Goal: Submit feedback/report problem

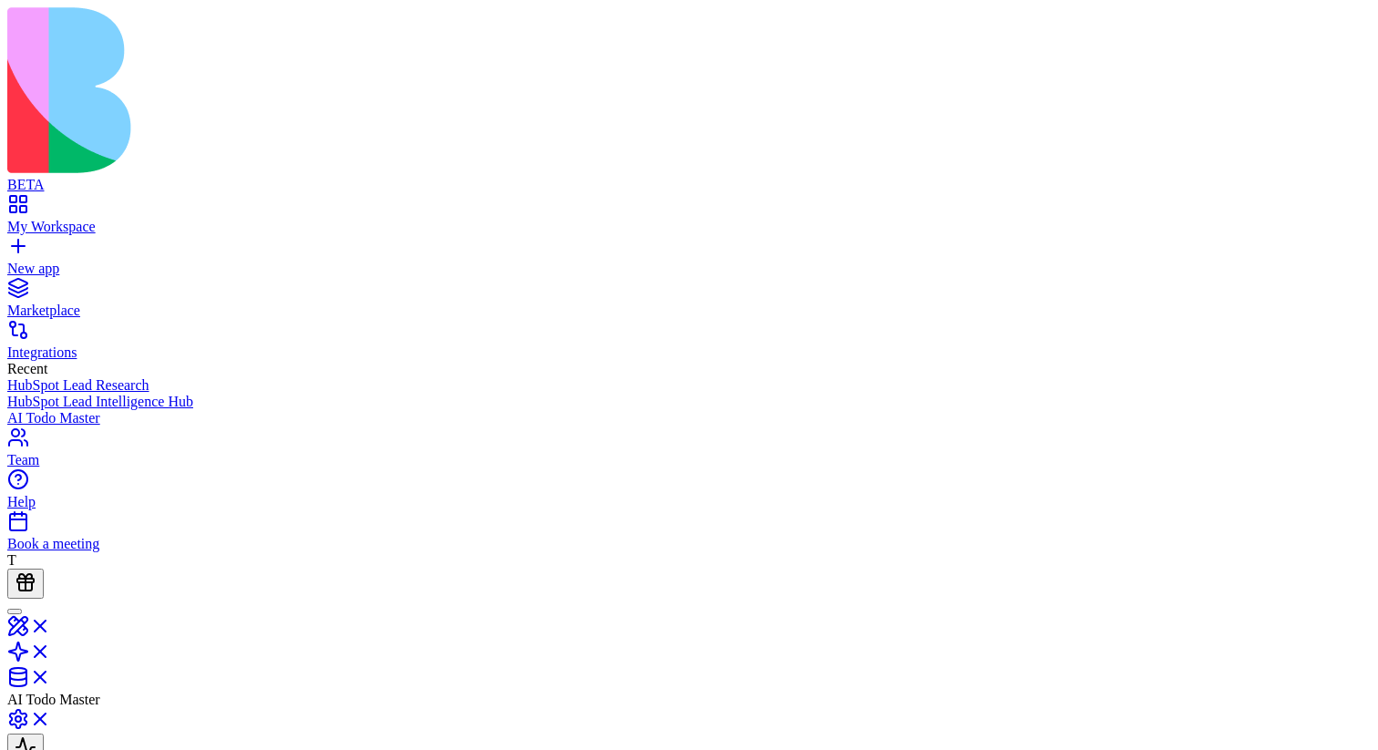
click at [41, 202] on link "My Workspace" at bounding box center [688, 218] width 1363 height 33
click at [499, 708] on div "Launch" at bounding box center [688, 730] width 1363 height 45
click at [51, 654] on link at bounding box center [29, 661] width 44 height 15
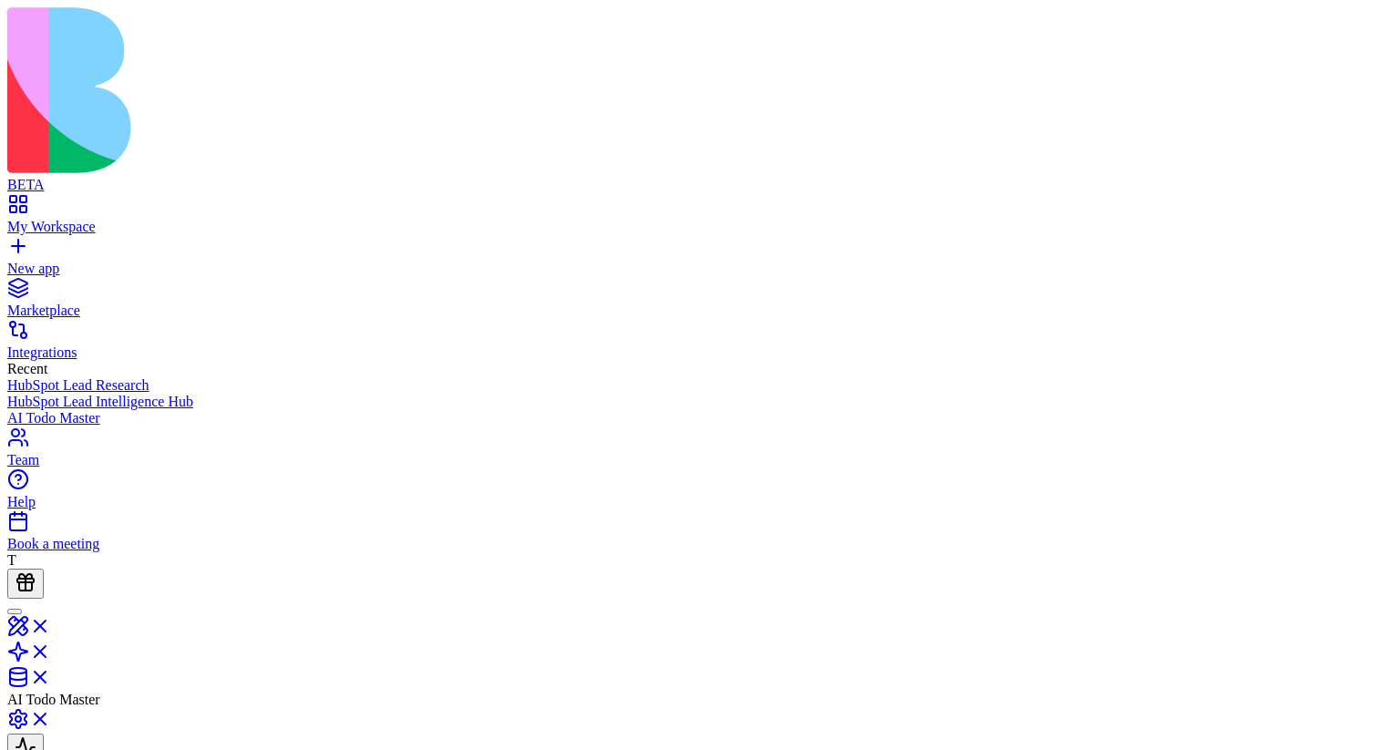
click at [34, 202] on link "My Workspace" at bounding box center [688, 218] width 1363 height 33
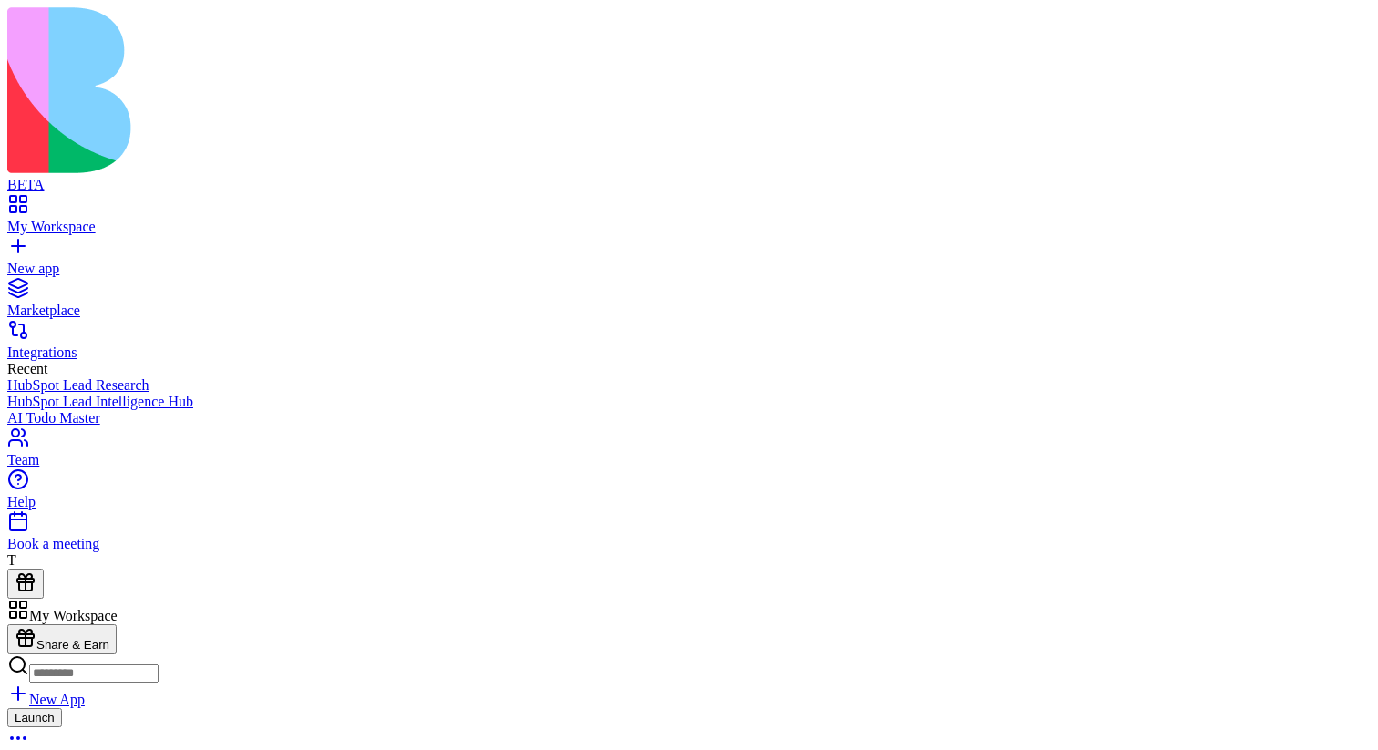
click at [34, 202] on link "My Workspace" at bounding box center [688, 218] width 1363 height 33
click at [468, 708] on div "Launch" at bounding box center [688, 730] width 1363 height 45
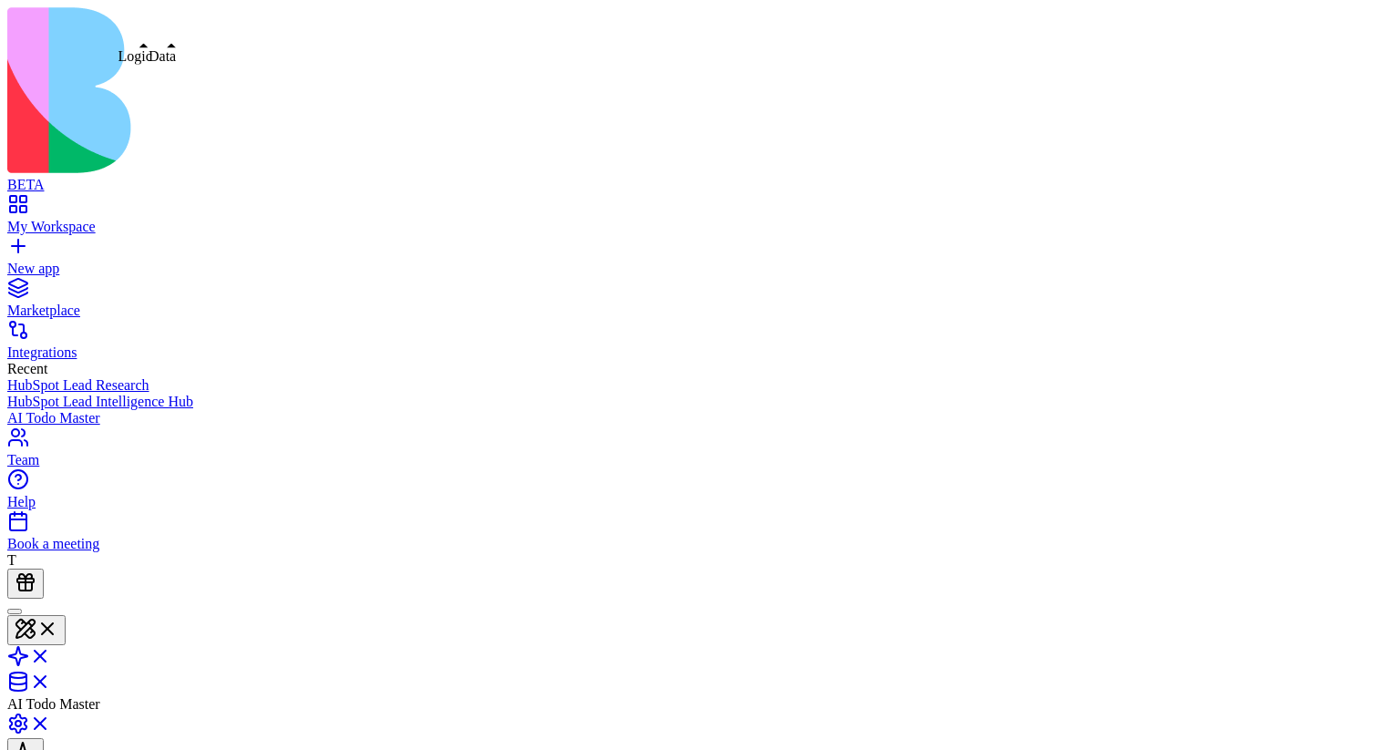
click at [51, 654] on link at bounding box center [29, 661] width 44 height 15
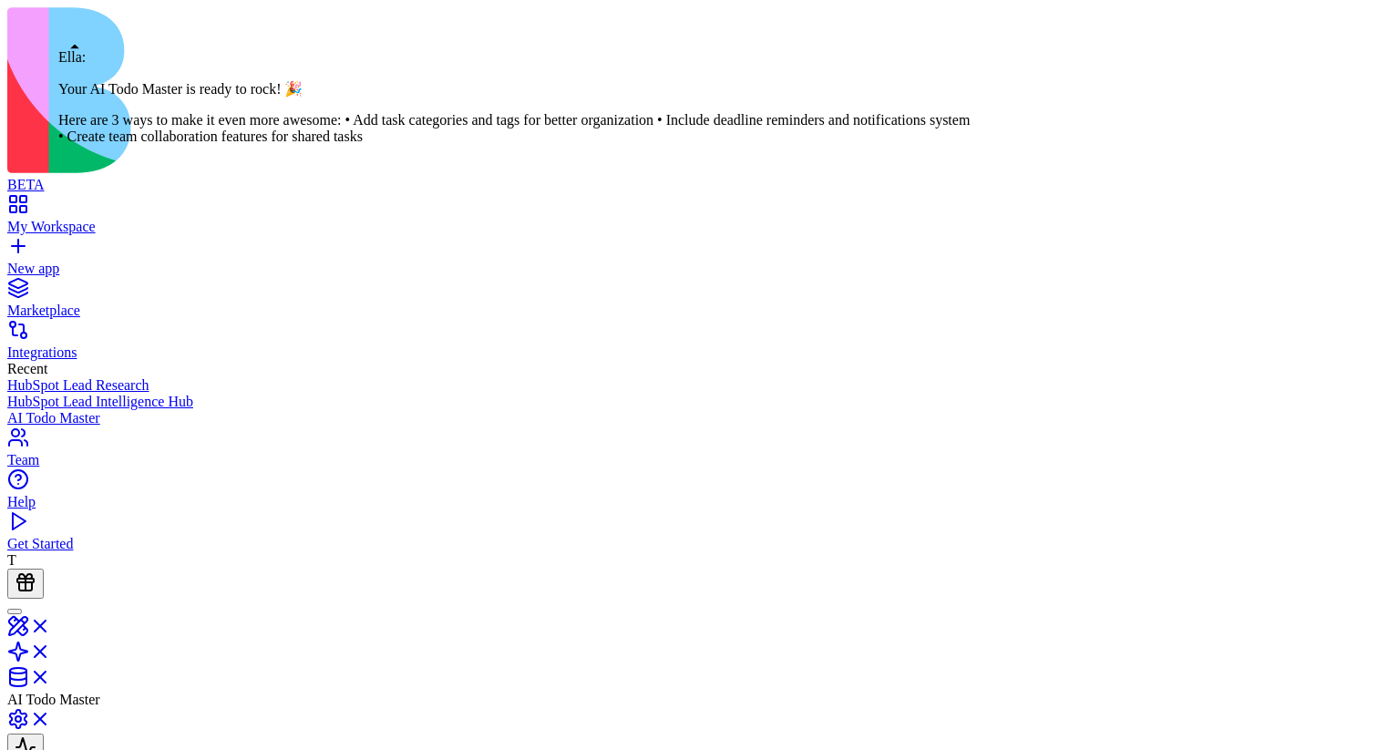
click at [15, 611] on div at bounding box center [15, 611] width 0 height 0
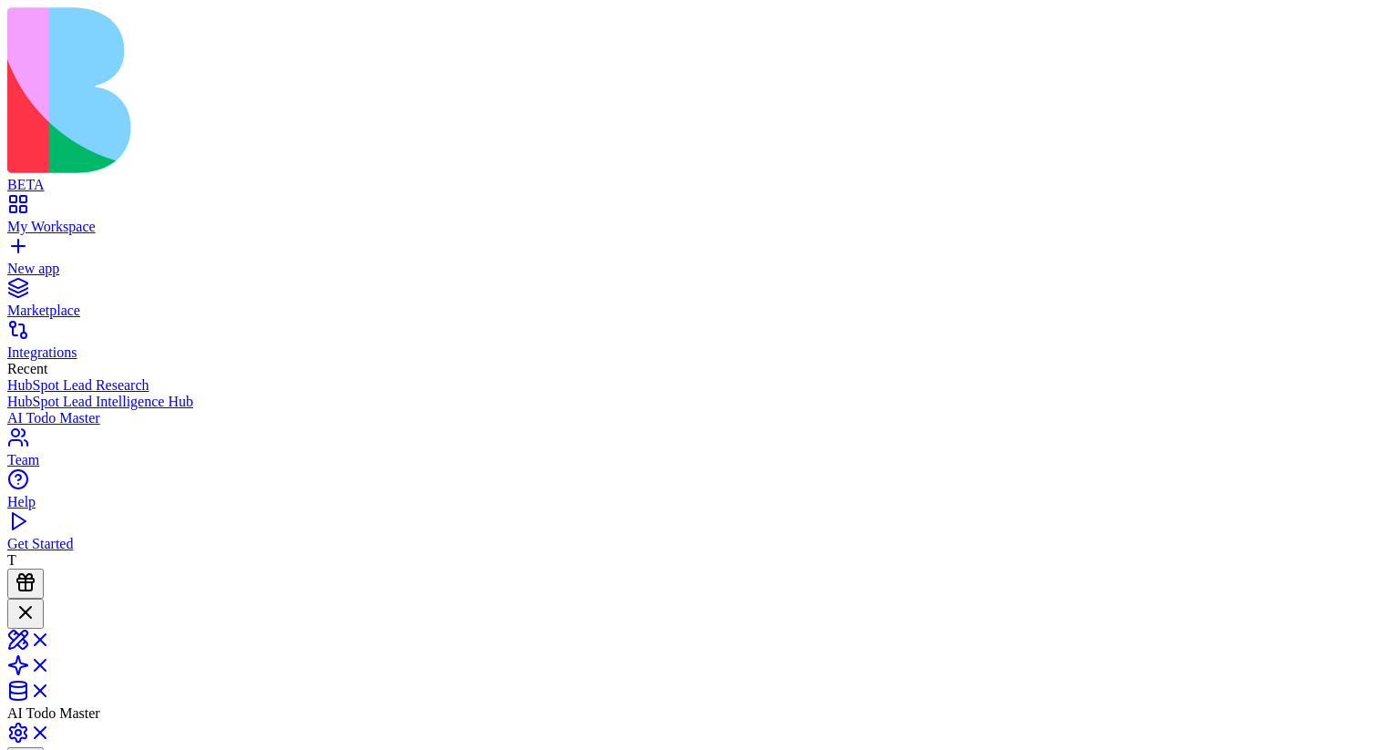
scroll to position [284, 0]
type textarea "*"
type textarea "**********"
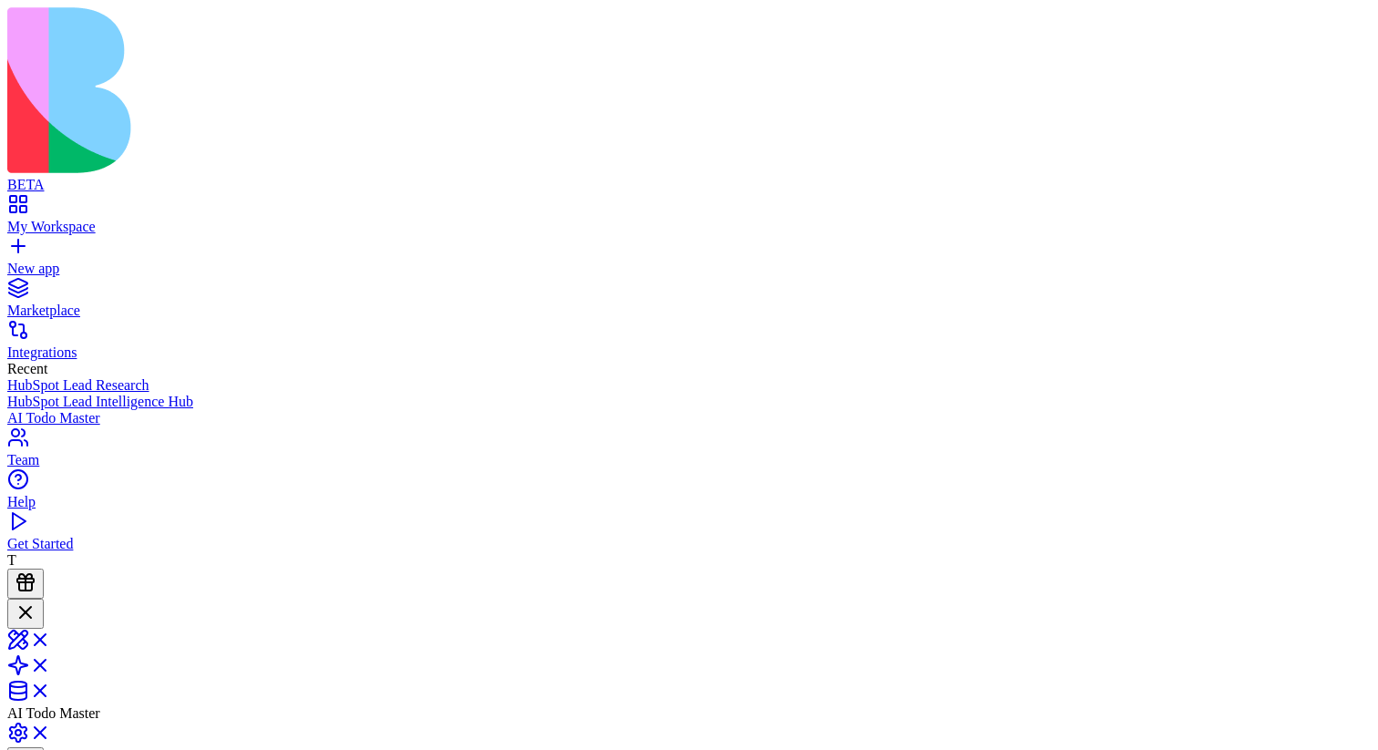
scroll to position [354, 0]
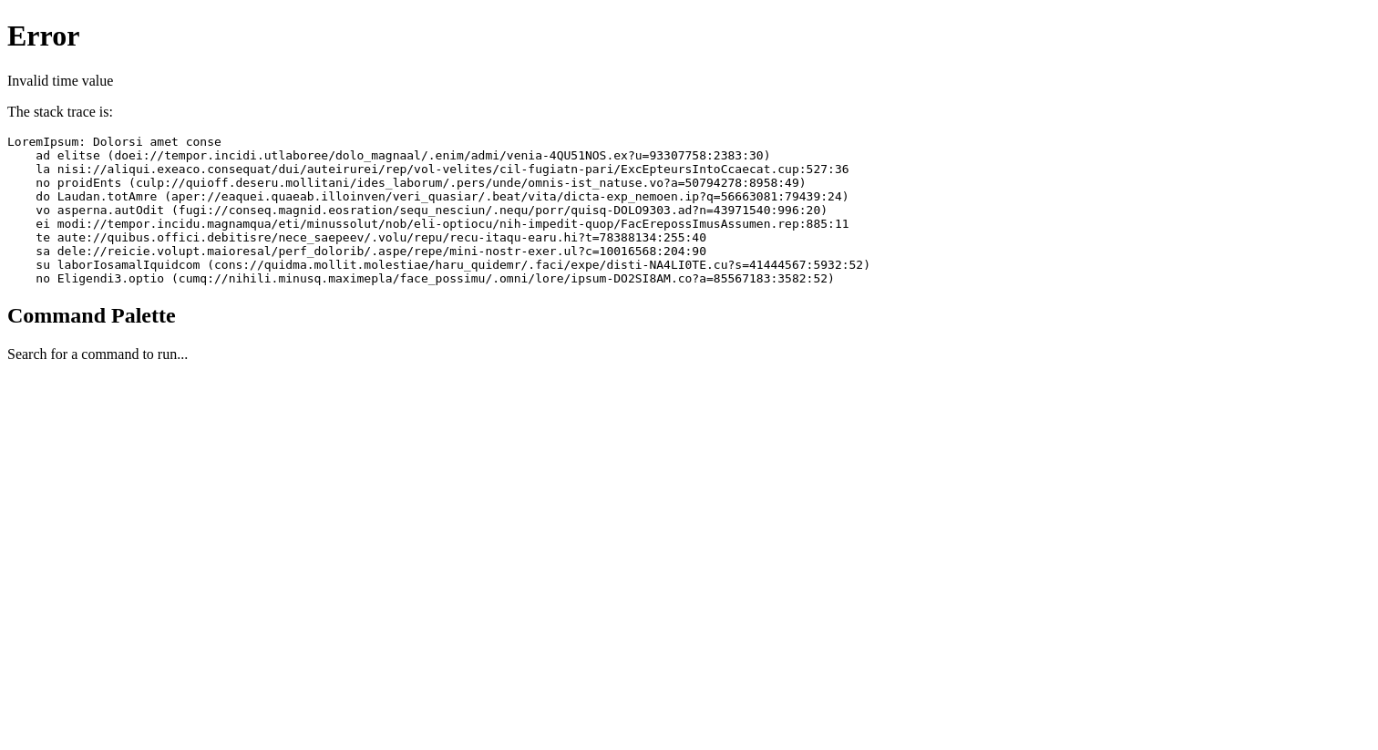
click at [787, 135] on pre at bounding box center [688, 210] width 1363 height 150
drag, startPoint x: 787, startPoint y: 118, endPoint x: 1022, endPoint y: 123, distance: 235.2
click at [1022, 135] on pre at bounding box center [688, 210] width 1363 height 150
copy pre "AppBuilderChatContent.tsx:409:27"
click at [894, 205] on pre at bounding box center [688, 210] width 1363 height 150
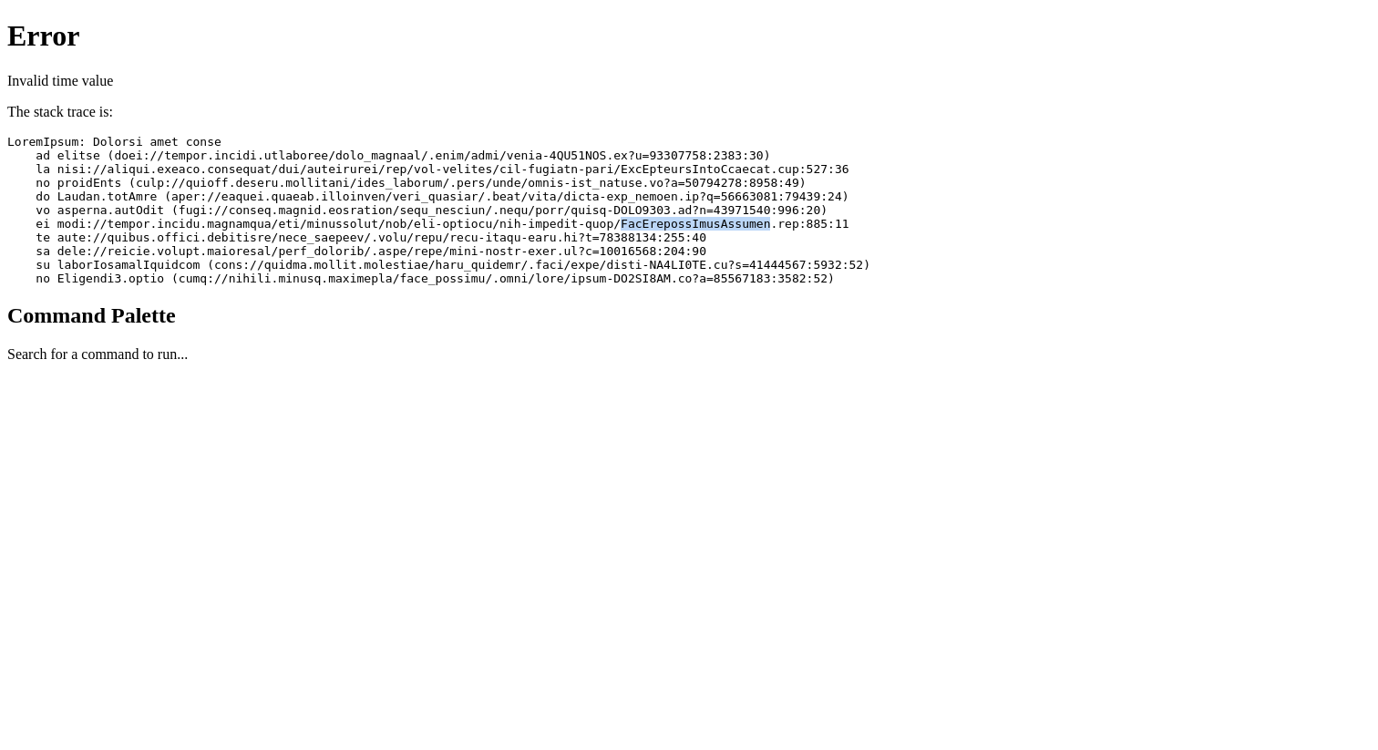
click at [894, 205] on pre at bounding box center [688, 210] width 1363 height 150
click at [995, 135] on pre at bounding box center [688, 210] width 1363 height 150
drag, startPoint x: 1031, startPoint y: 113, endPoint x: 632, endPoint y: 113, distance: 398.2
click at [632, 135] on pre at bounding box center [688, 210] width 1363 height 150
click at [786, 135] on pre at bounding box center [688, 210] width 1363 height 150
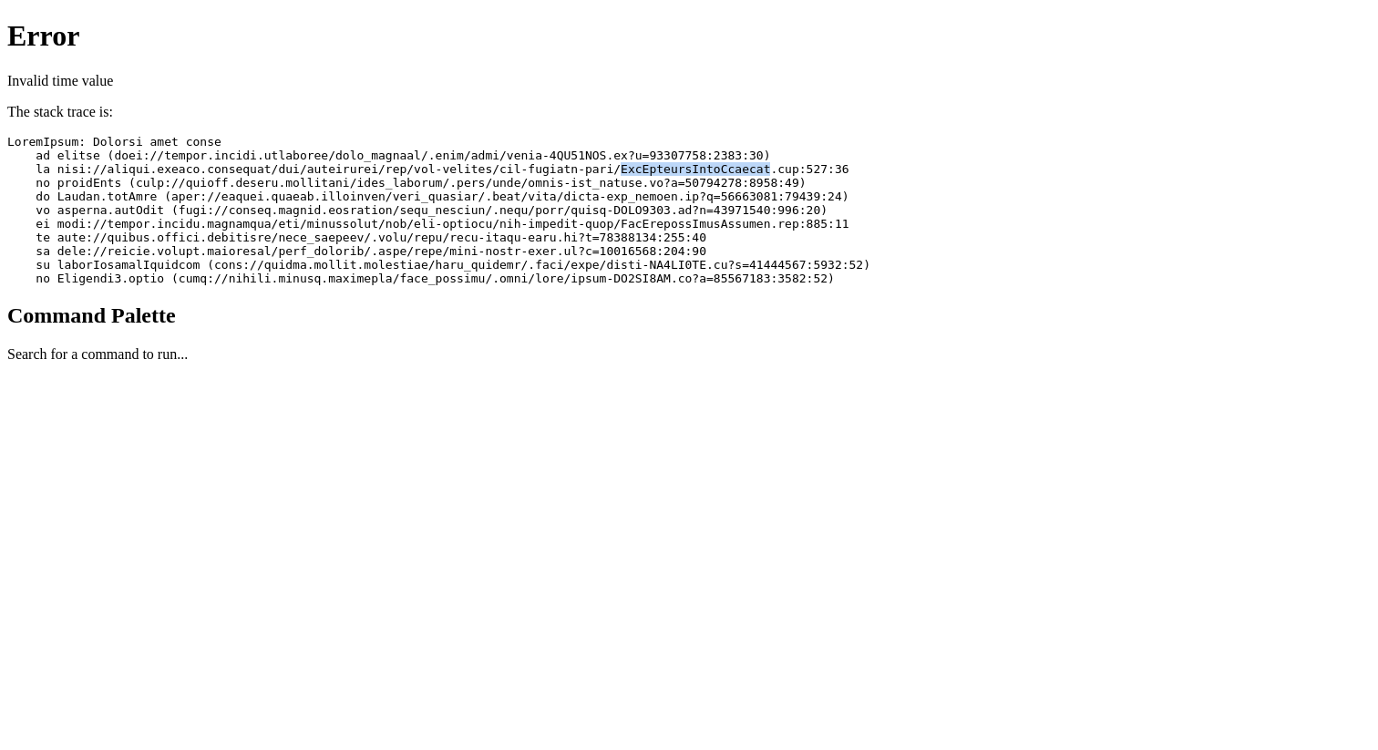
click at [786, 135] on pre at bounding box center [688, 210] width 1363 height 150
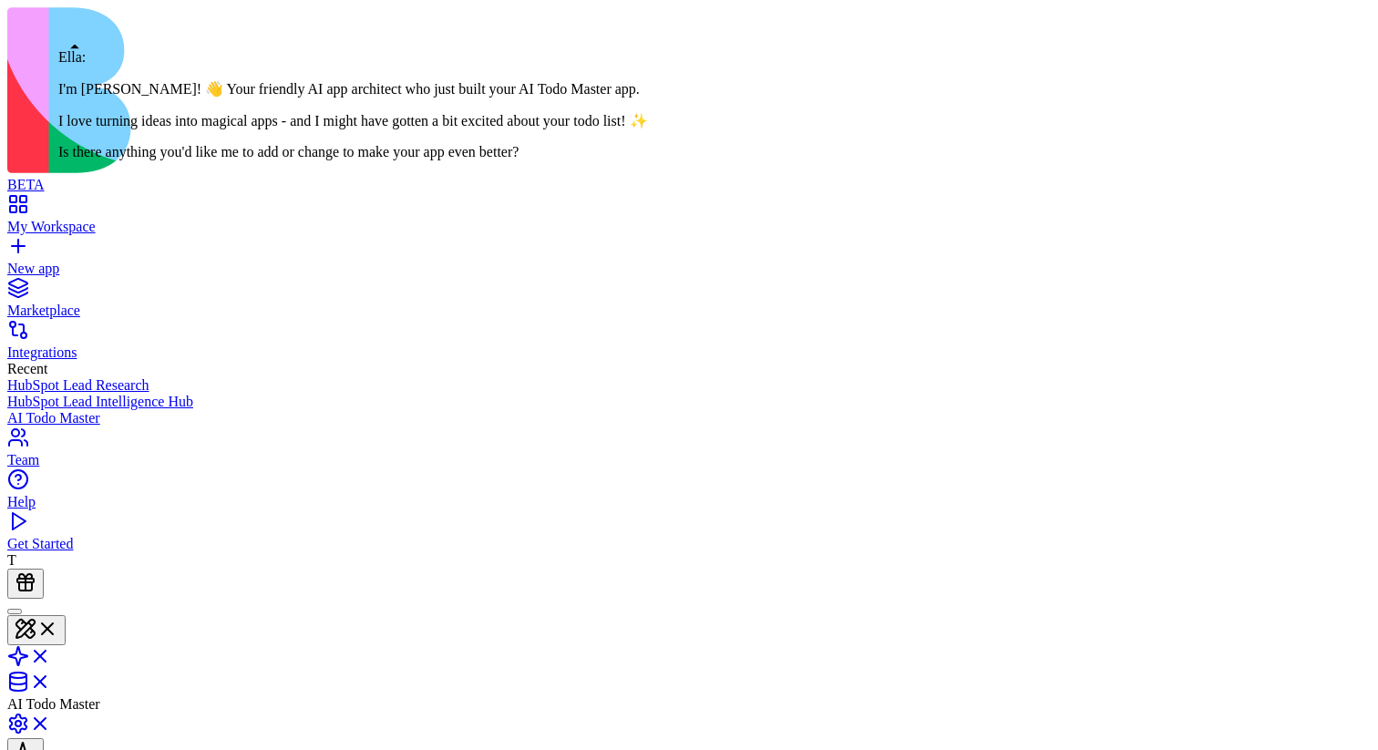
click at [15, 611] on div at bounding box center [15, 611] width 0 height 0
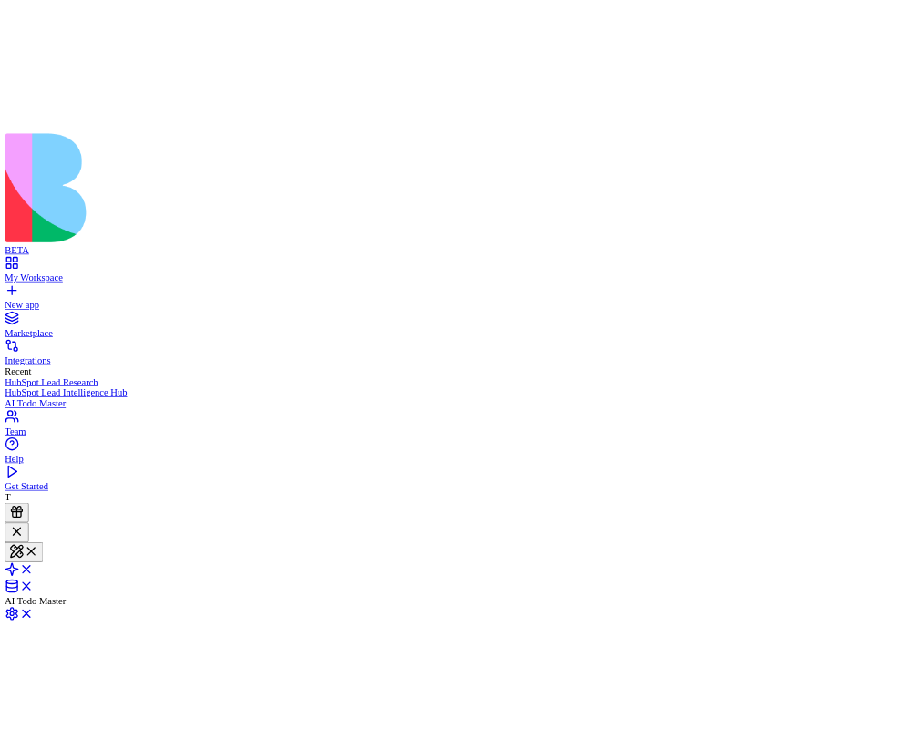
scroll to position [547, 0]
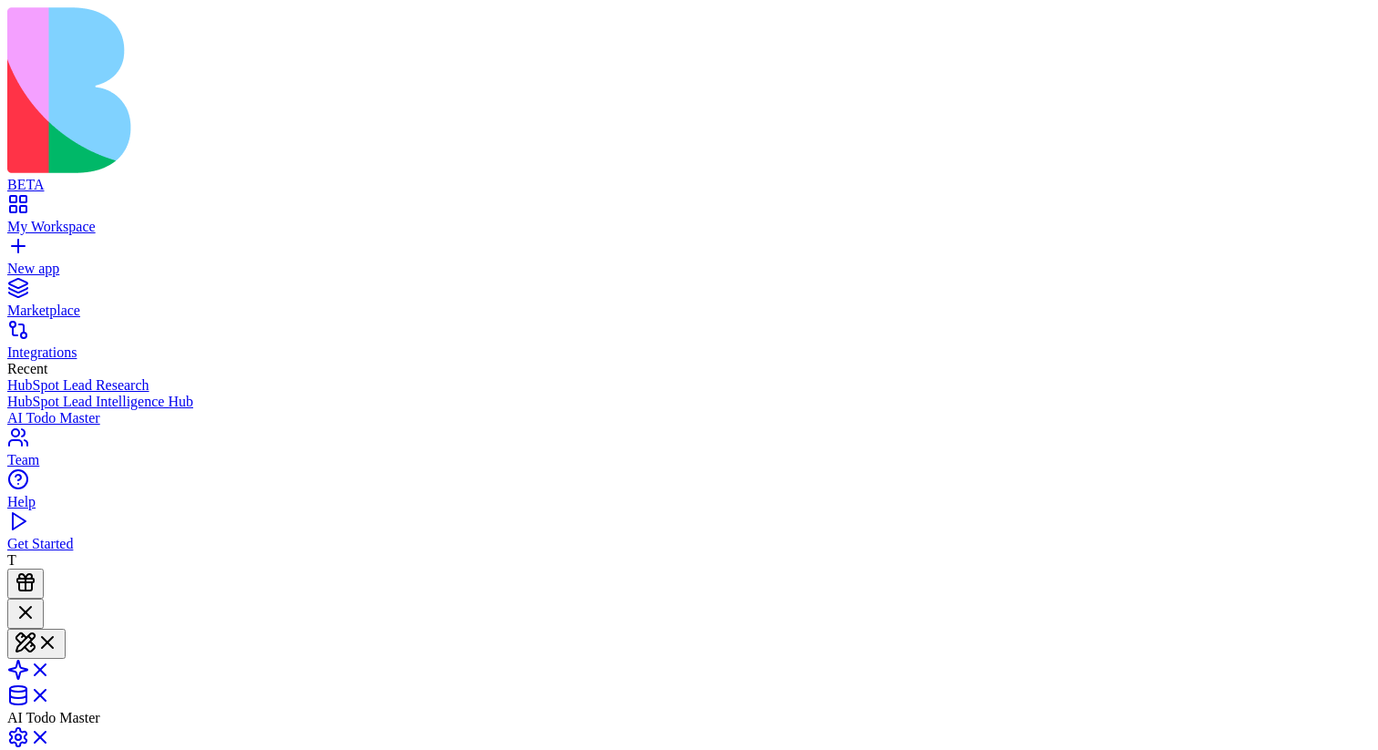
drag, startPoint x: 239, startPoint y: 6621, endPoint x: 16, endPoint y: 6570, distance: 228.1
drag, startPoint x: 336, startPoint y: 405, endPoint x: 210, endPoint y: 405, distance: 126.7
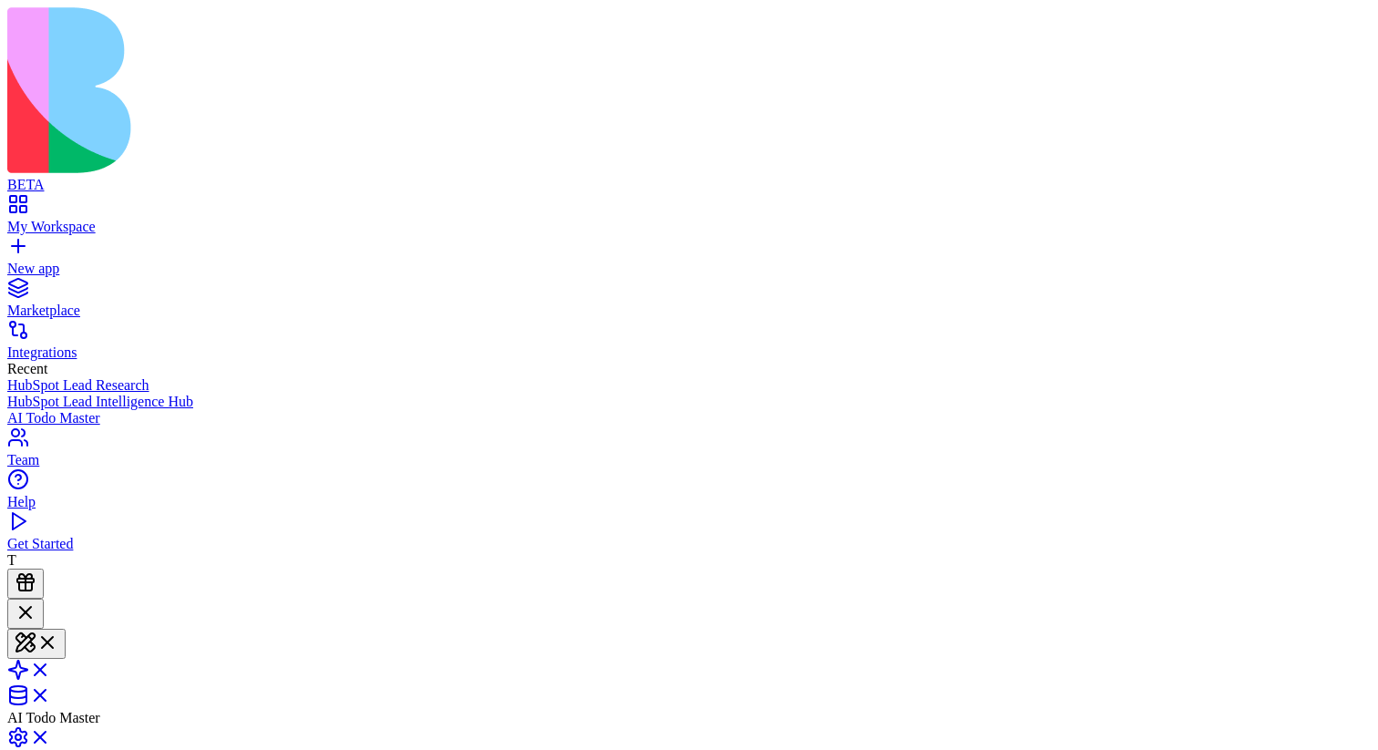
copy span "what's your name?"
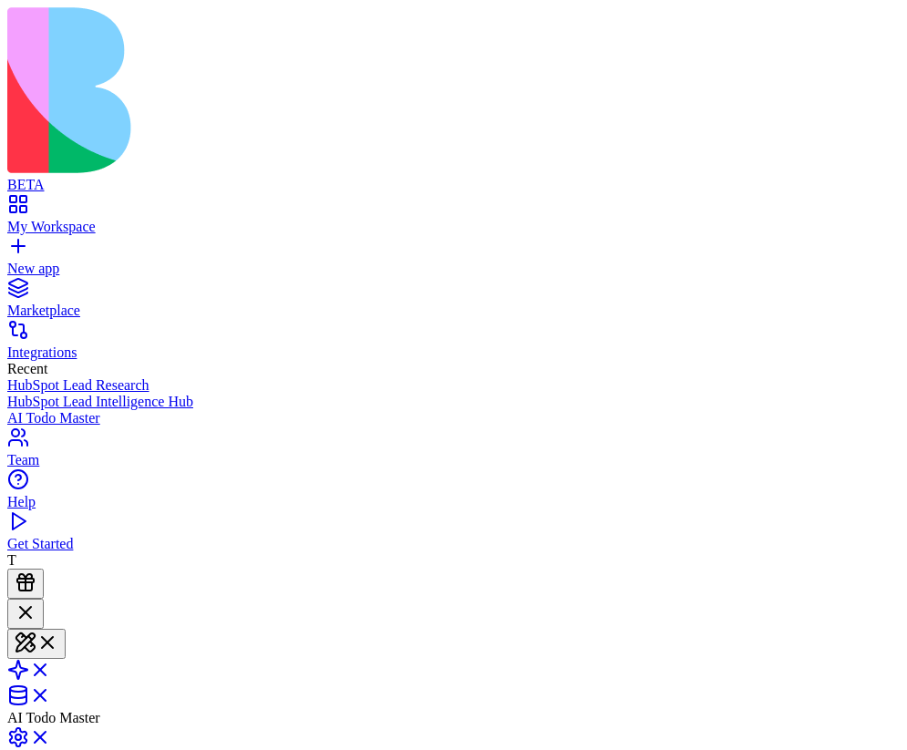
drag, startPoint x: 237, startPoint y: 398, endPoint x: 348, endPoint y: 400, distance: 111.2
copy span "what's your name?"
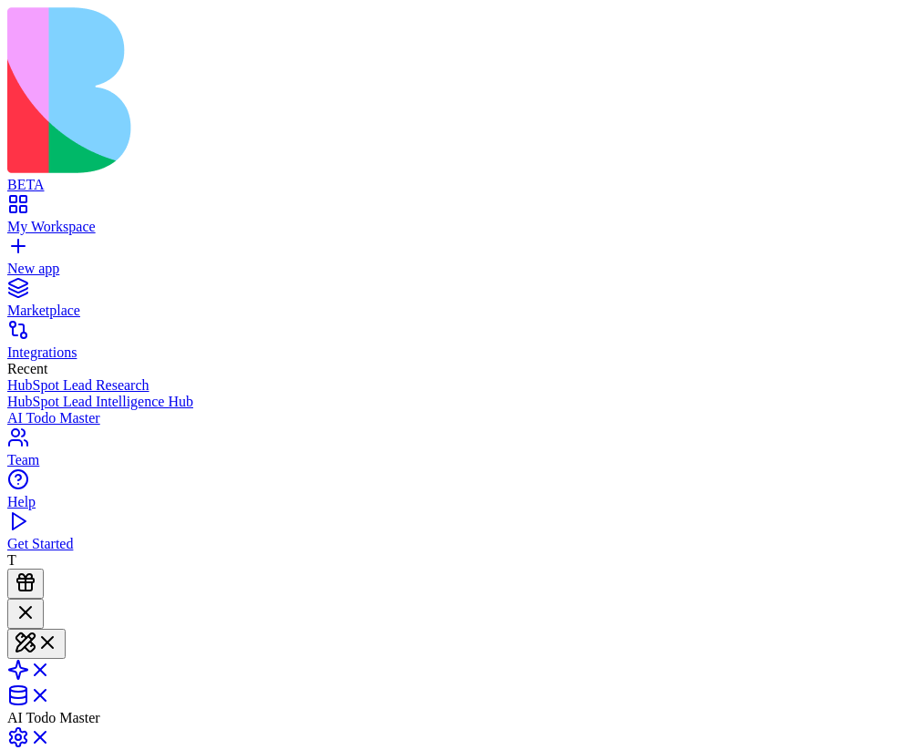
paste textarea "**********"
type textarea "**********"
